Goal: Task Accomplishment & Management: Manage account settings

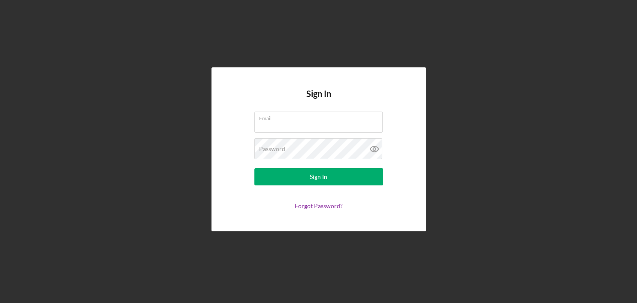
type input "[EMAIL_ADDRESS][DOMAIN_NAME]"
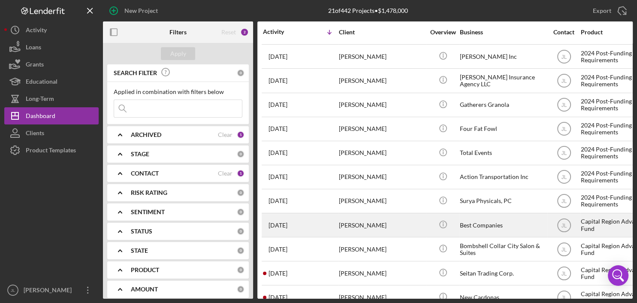
scroll to position [216, 0]
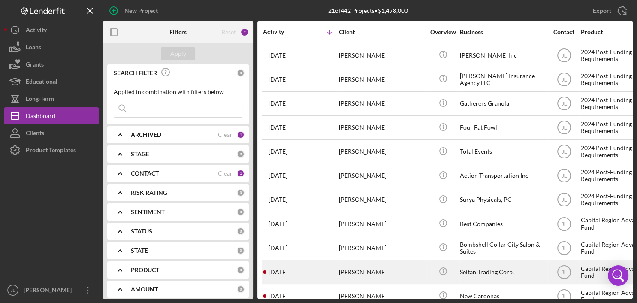
click at [409, 261] on div "[PERSON_NAME]" at bounding box center [382, 272] width 86 height 23
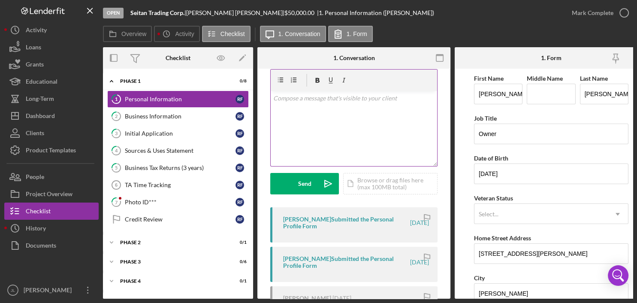
scroll to position [43, 0]
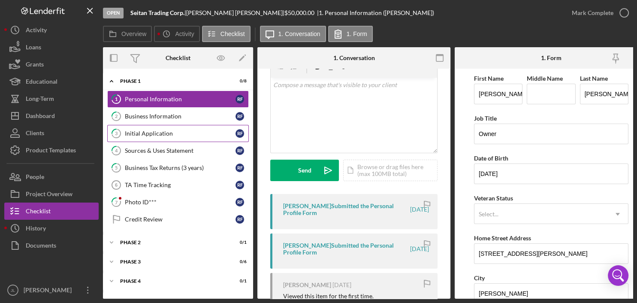
click at [152, 132] on div "Initial Application" at bounding box center [180, 133] width 111 height 7
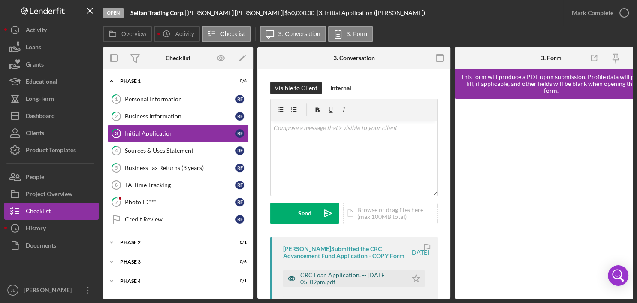
click at [342, 284] on div "CRC Loan Application. -- [DATE] 05_09pm.pdf" at bounding box center [351, 279] width 103 height 14
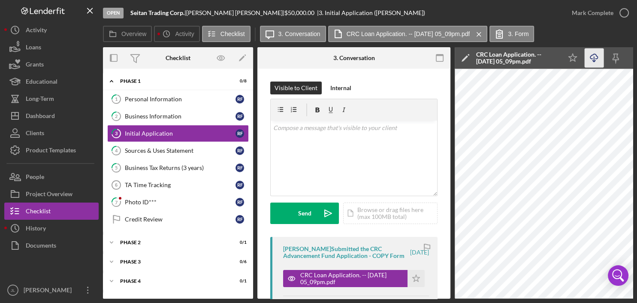
click at [594, 58] on icon "Icon/Download" at bounding box center [594, 57] width 19 height 19
